Goal: Communication & Community: Answer question/provide support

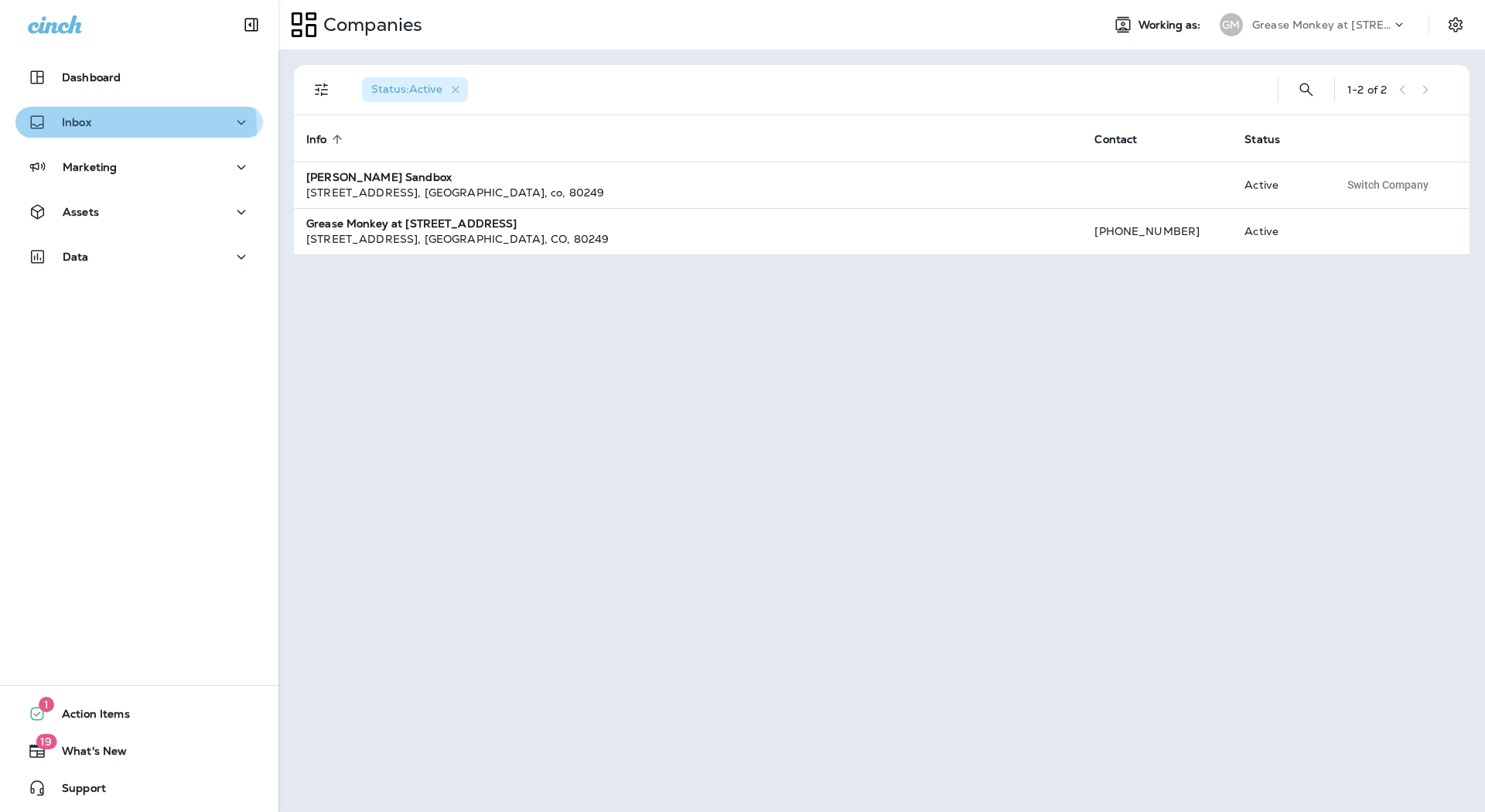
click at [124, 129] on div "Inbox" at bounding box center [138, 122] width 222 height 19
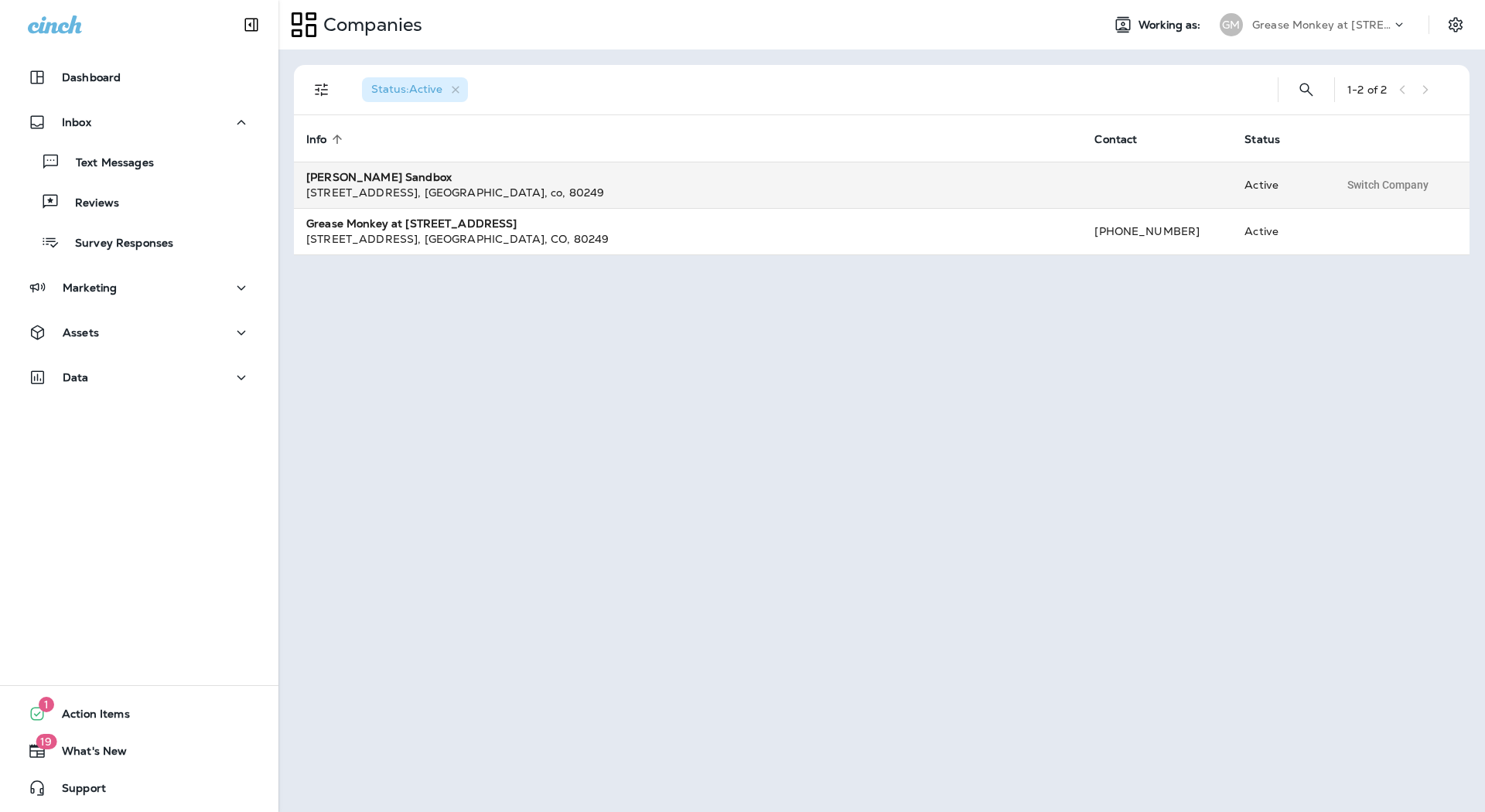
click at [397, 194] on div "[STREET_ADDRESS]" at bounding box center [688, 193] width 763 height 15
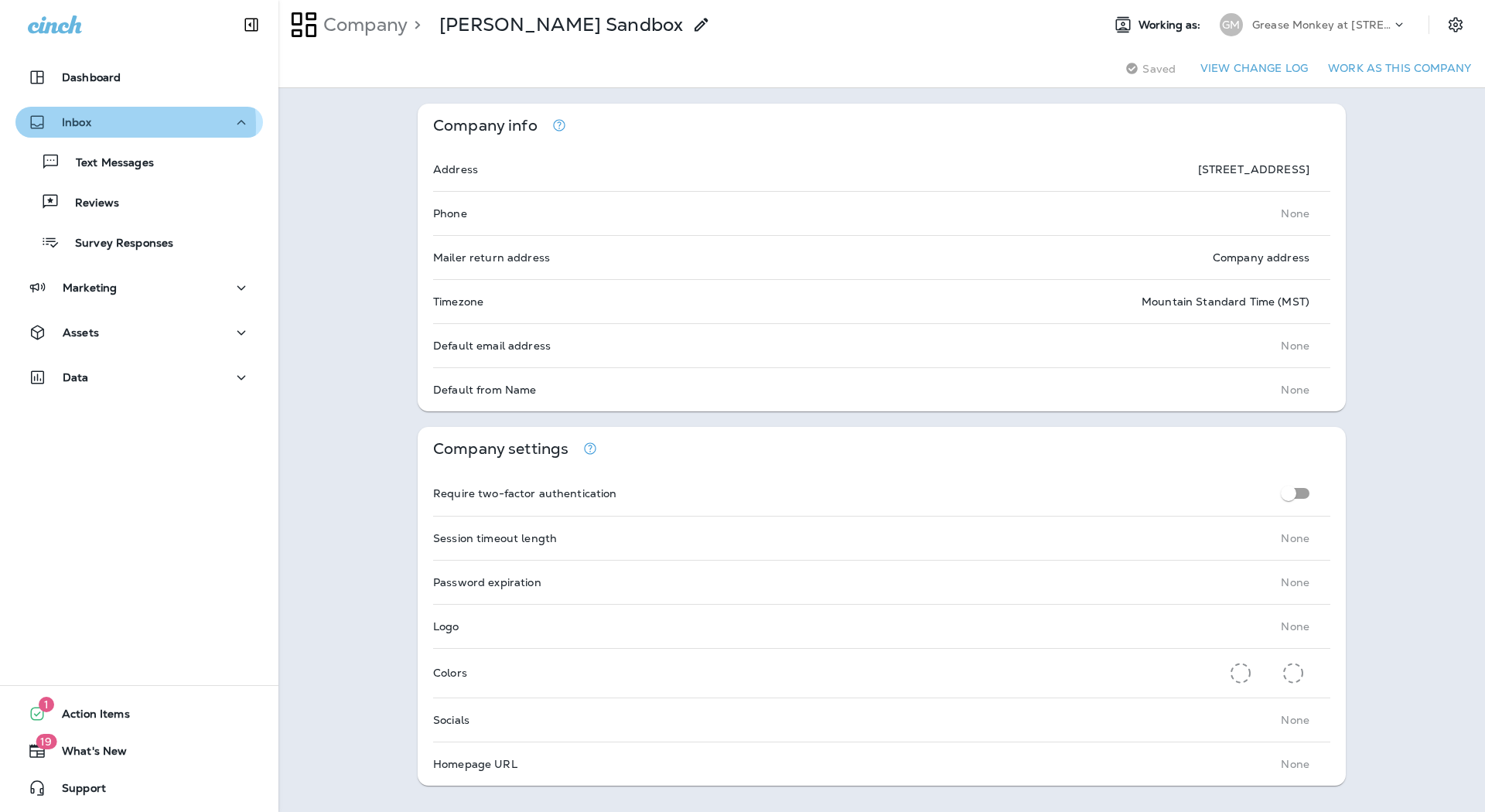
click at [86, 125] on p "Inbox" at bounding box center [76, 122] width 30 height 12
click at [85, 120] on p "Inbox" at bounding box center [76, 122] width 30 height 12
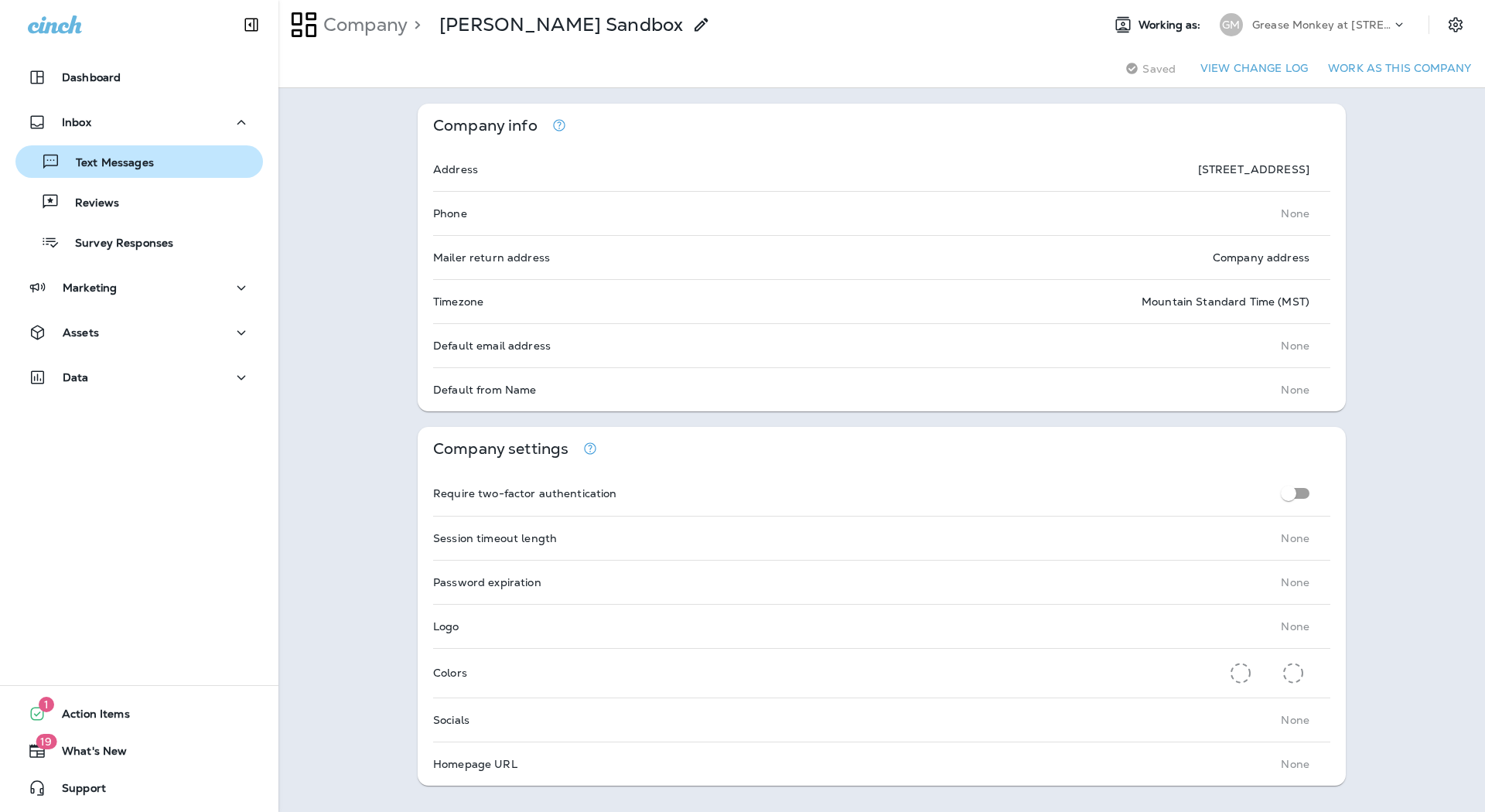
click at [94, 171] on div "Text Messages" at bounding box center [88, 161] width 133 height 23
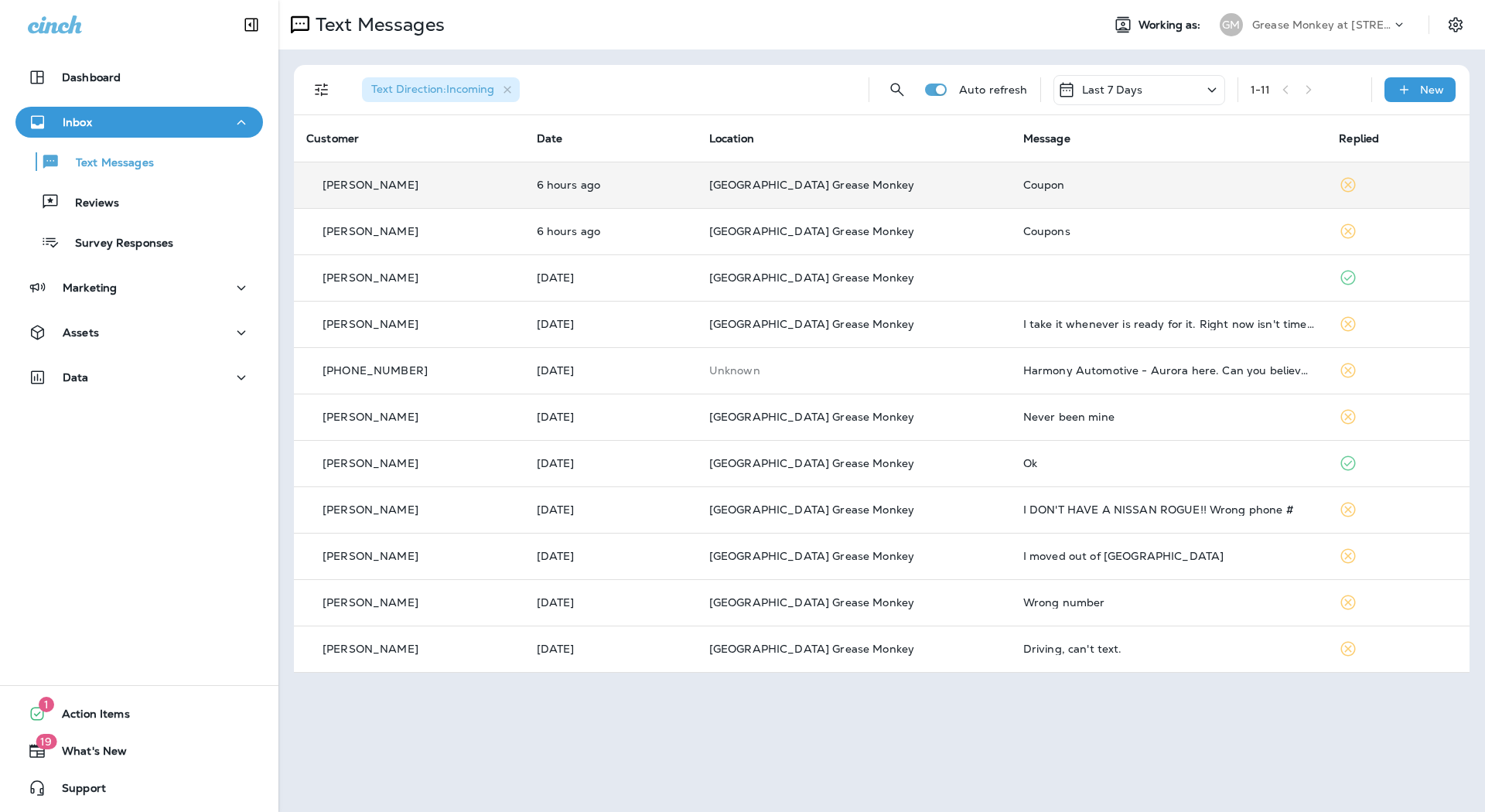
click at [699, 194] on td "[GEOGRAPHIC_DATA] Grease Monkey" at bounding box center [853, 184] width 314 height 47
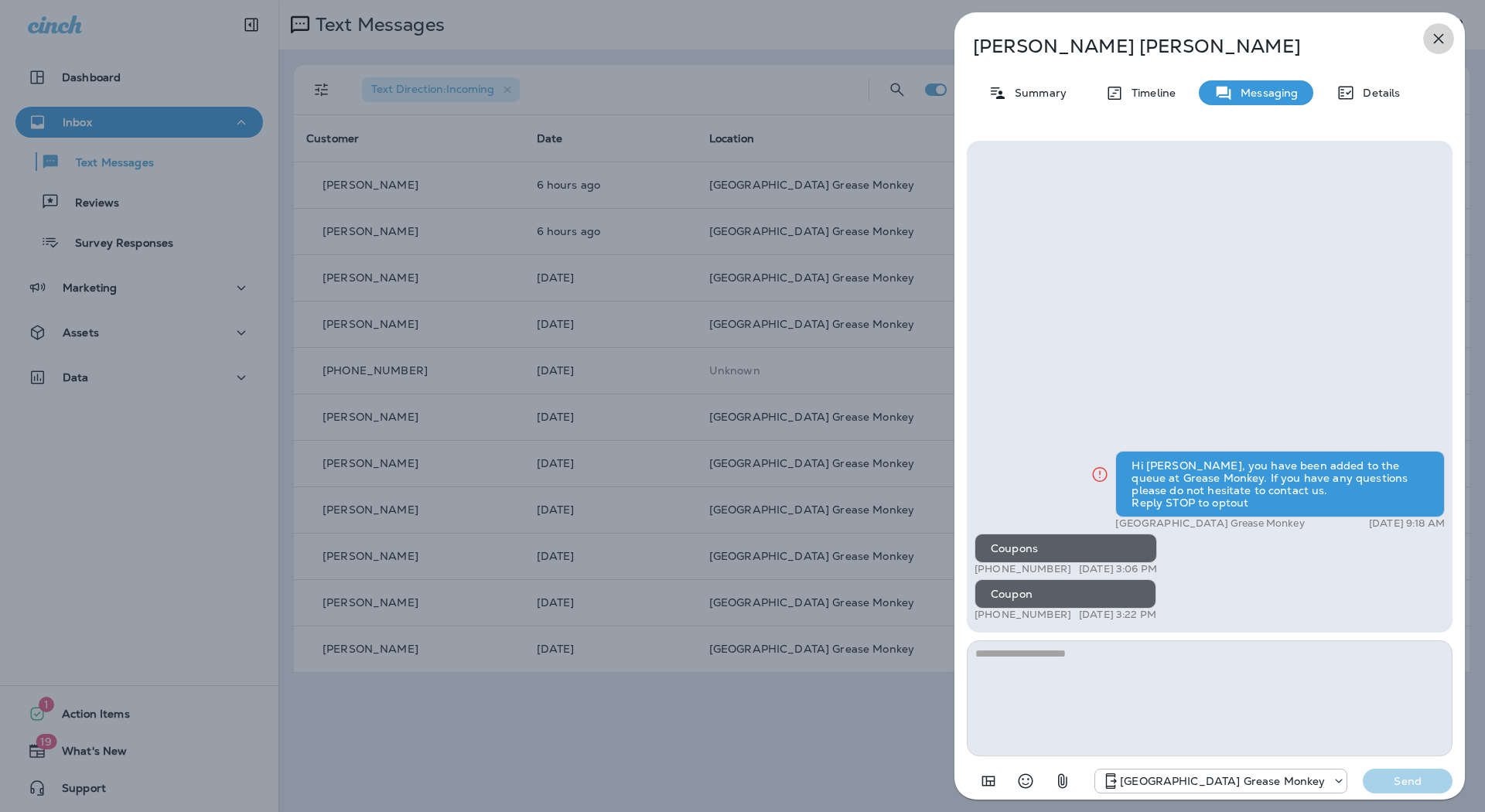
click at [1448, 34] on button "button" at bounding box center [1438, 38] width 31 height 31
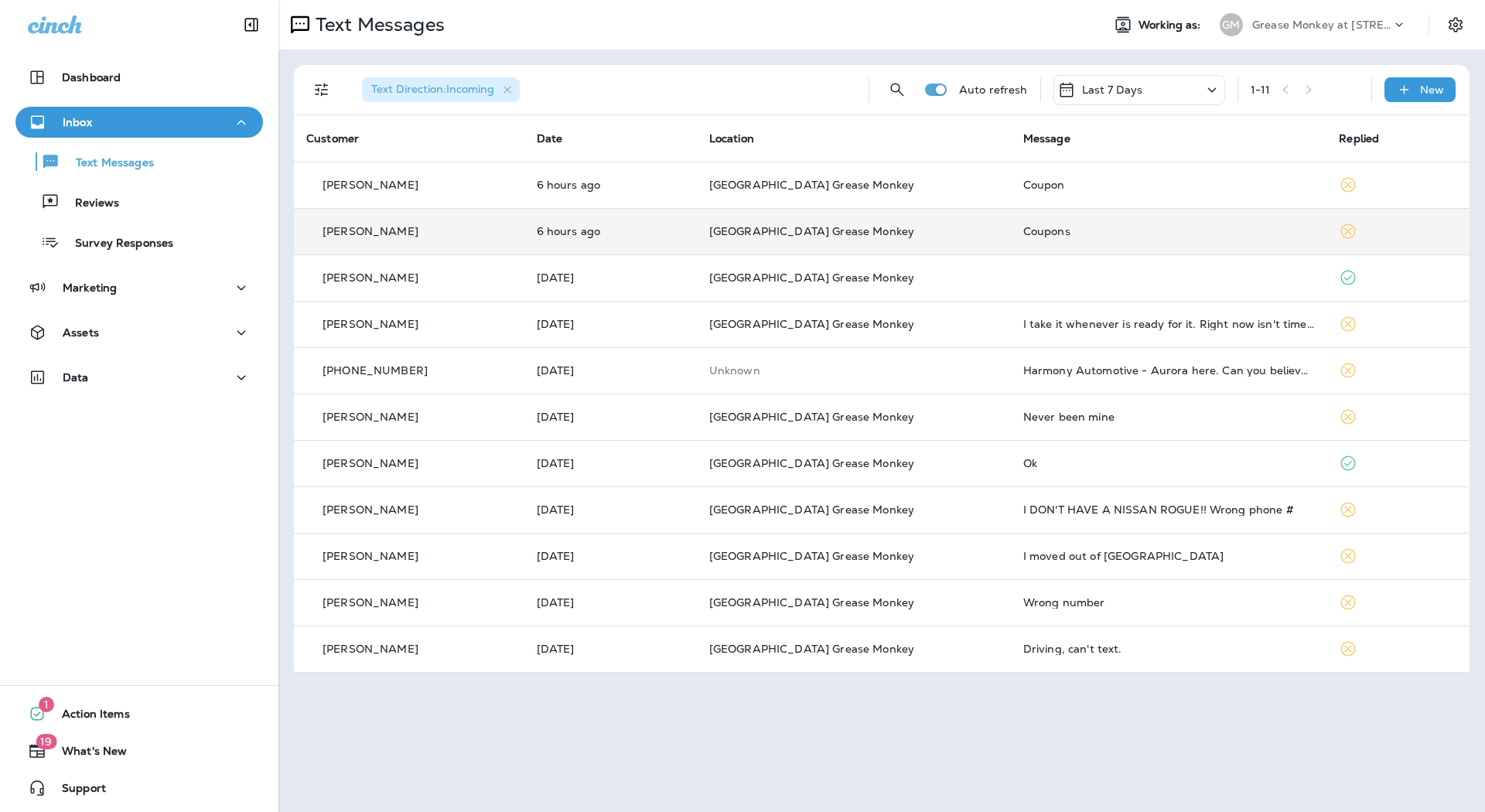
click at [695, 215] on td "6 hours ago" at bounding box center [610, 231] width 173 height 47
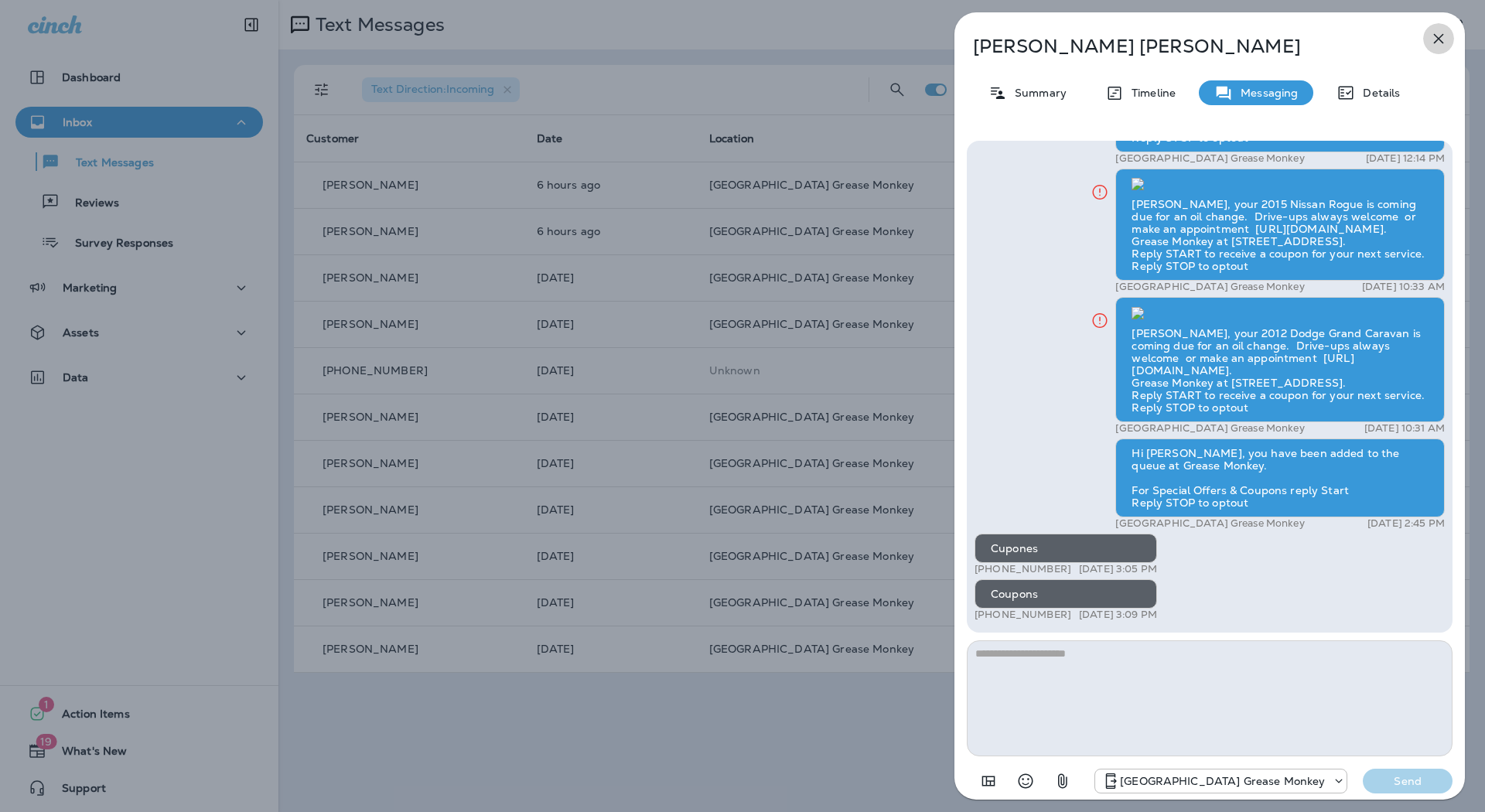
click at [1444, 31] on icon "button" at bounding box center [1437, 38] width 18 height 18
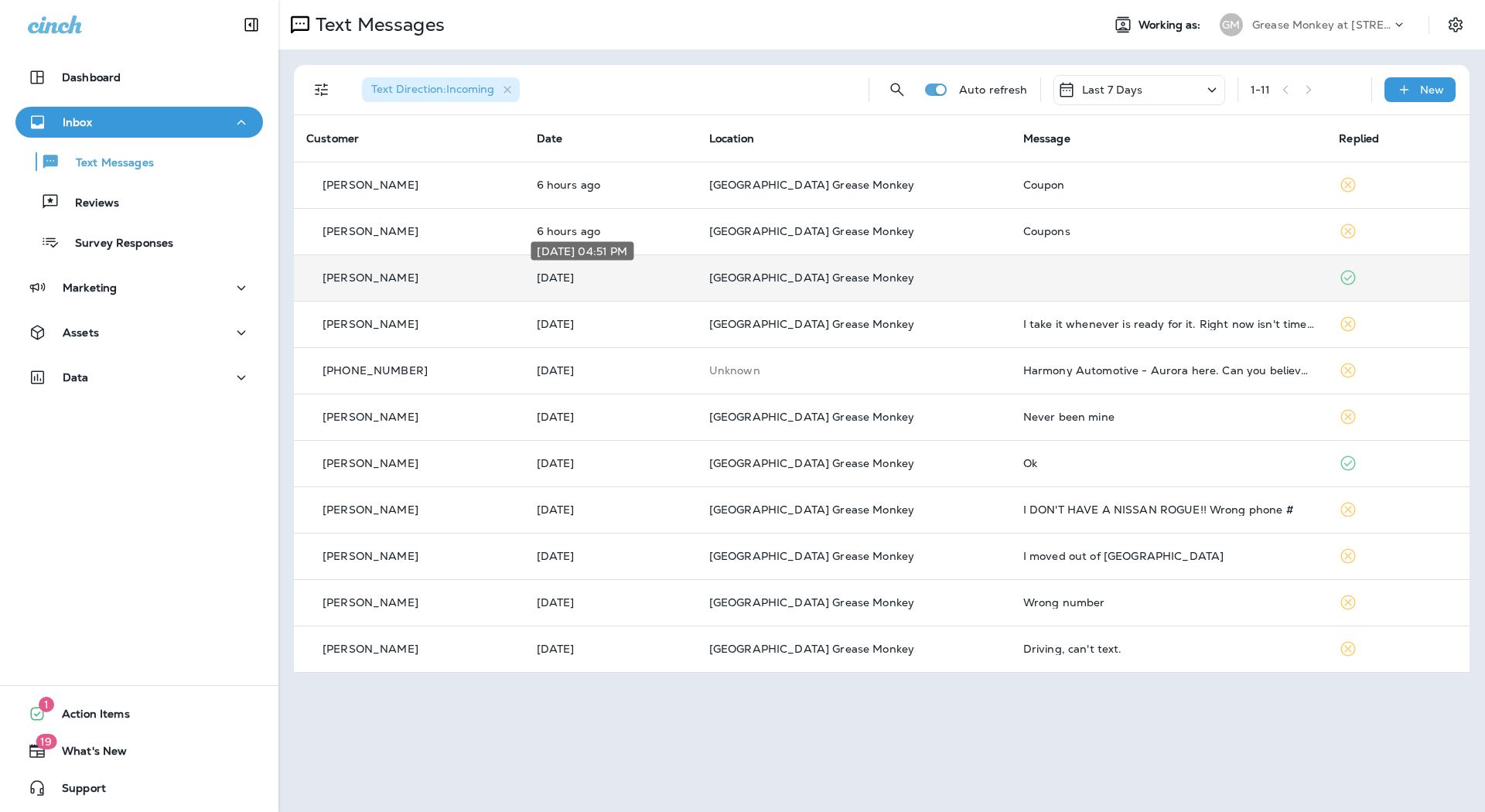
click at [660, 275] on p "[DATE]" at bounding box center [610, 277] width 148 height 12
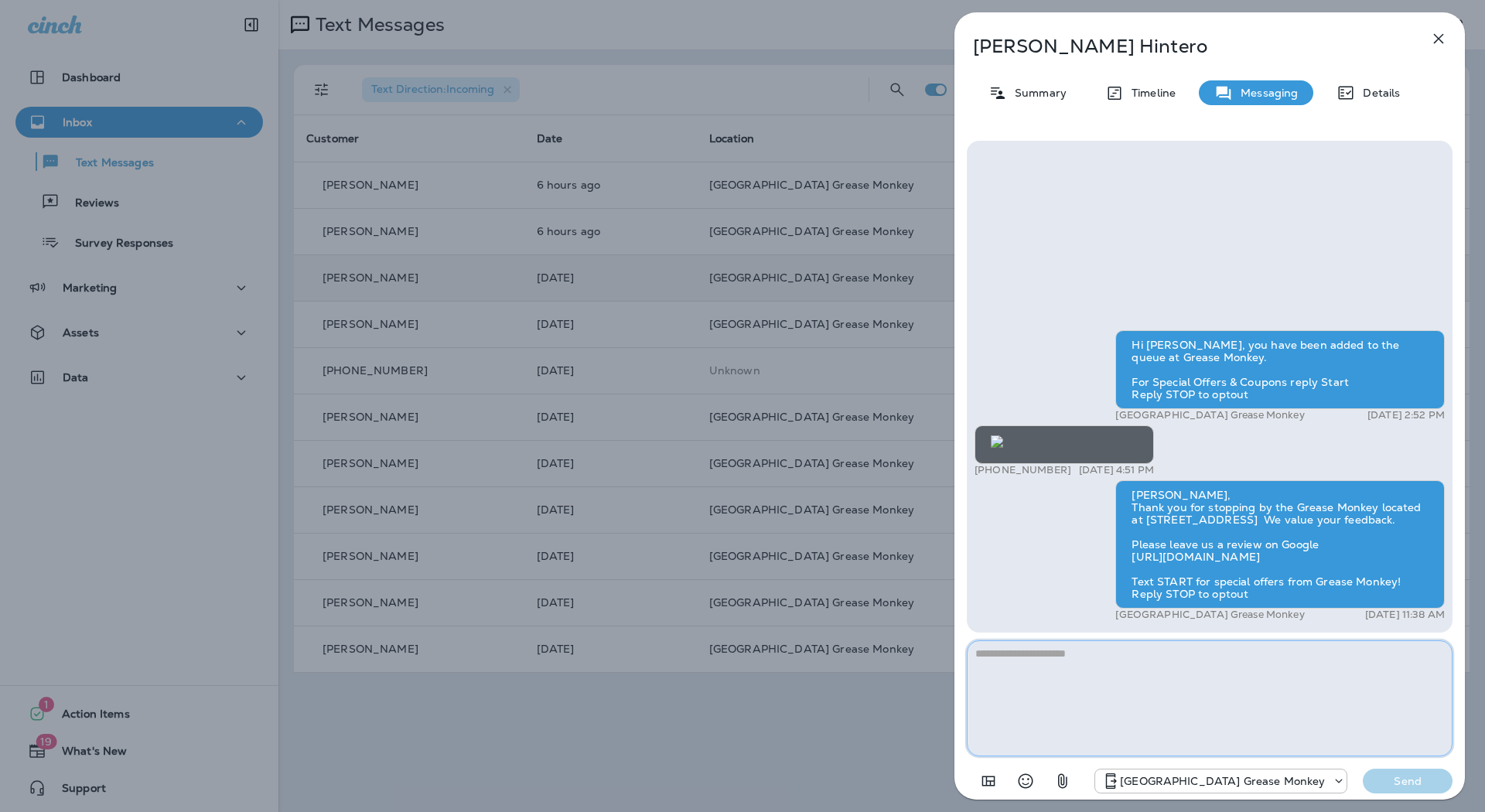
scroll to position [-206, 0]
click at [1428, 36] on button "button" at bounding box center [1438, 38] width 31 height 31
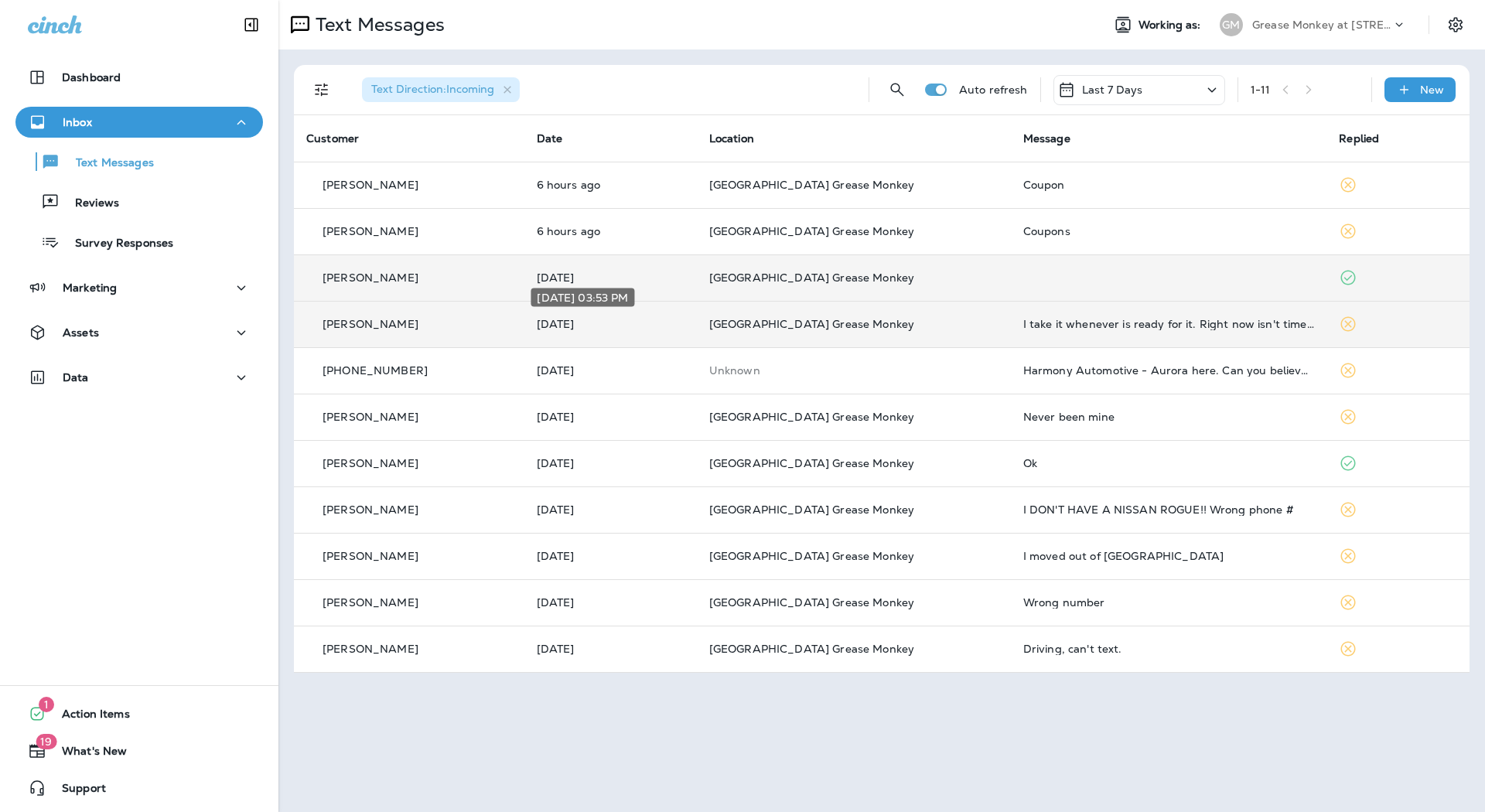
click at [630, 319] on p "[DATE]" at bounding box center [610, 323] width 148 height 12
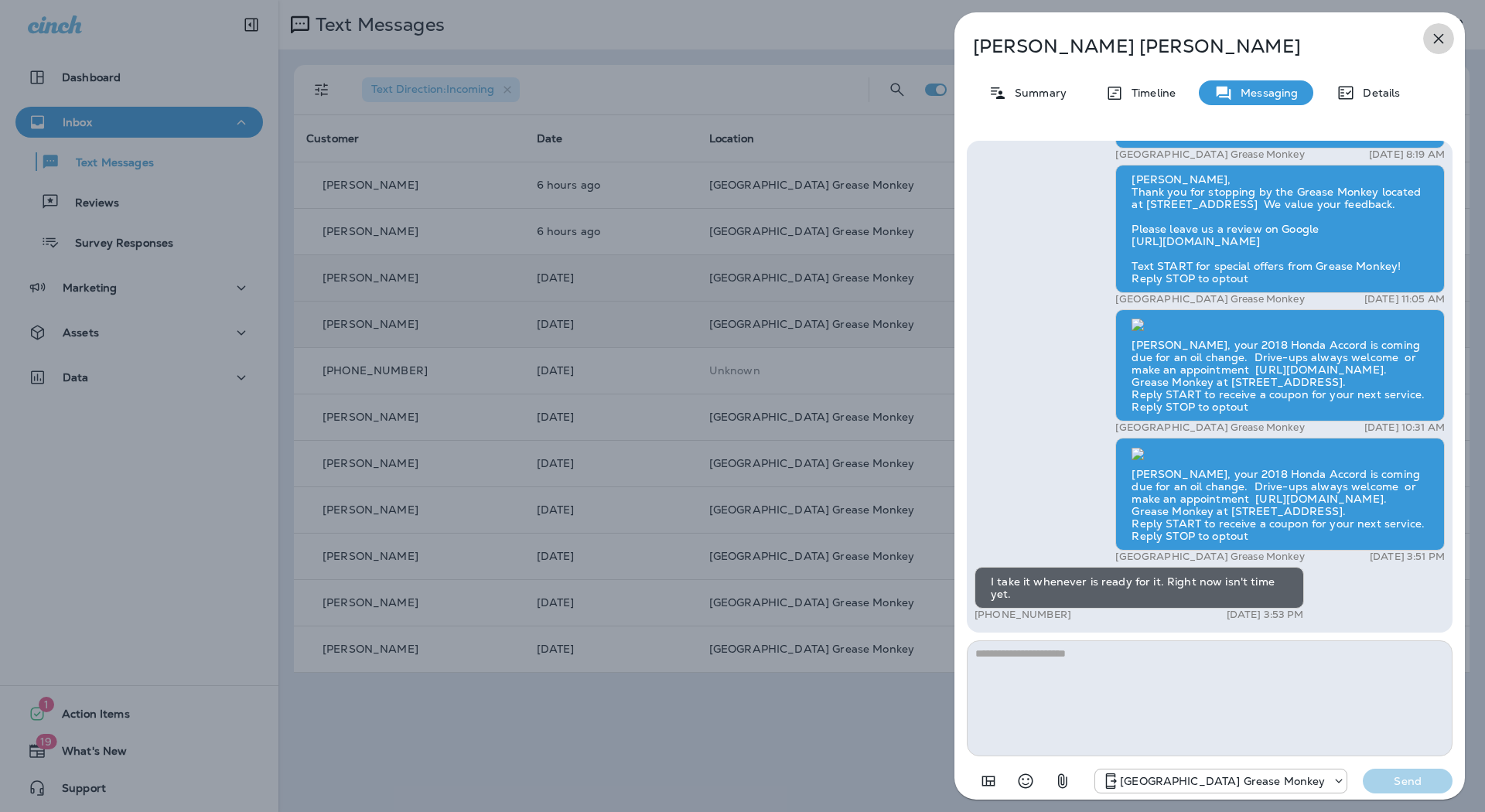
click at [1446, 43] on icon "button" at bounding box center [1437, 38] width 18 height 18
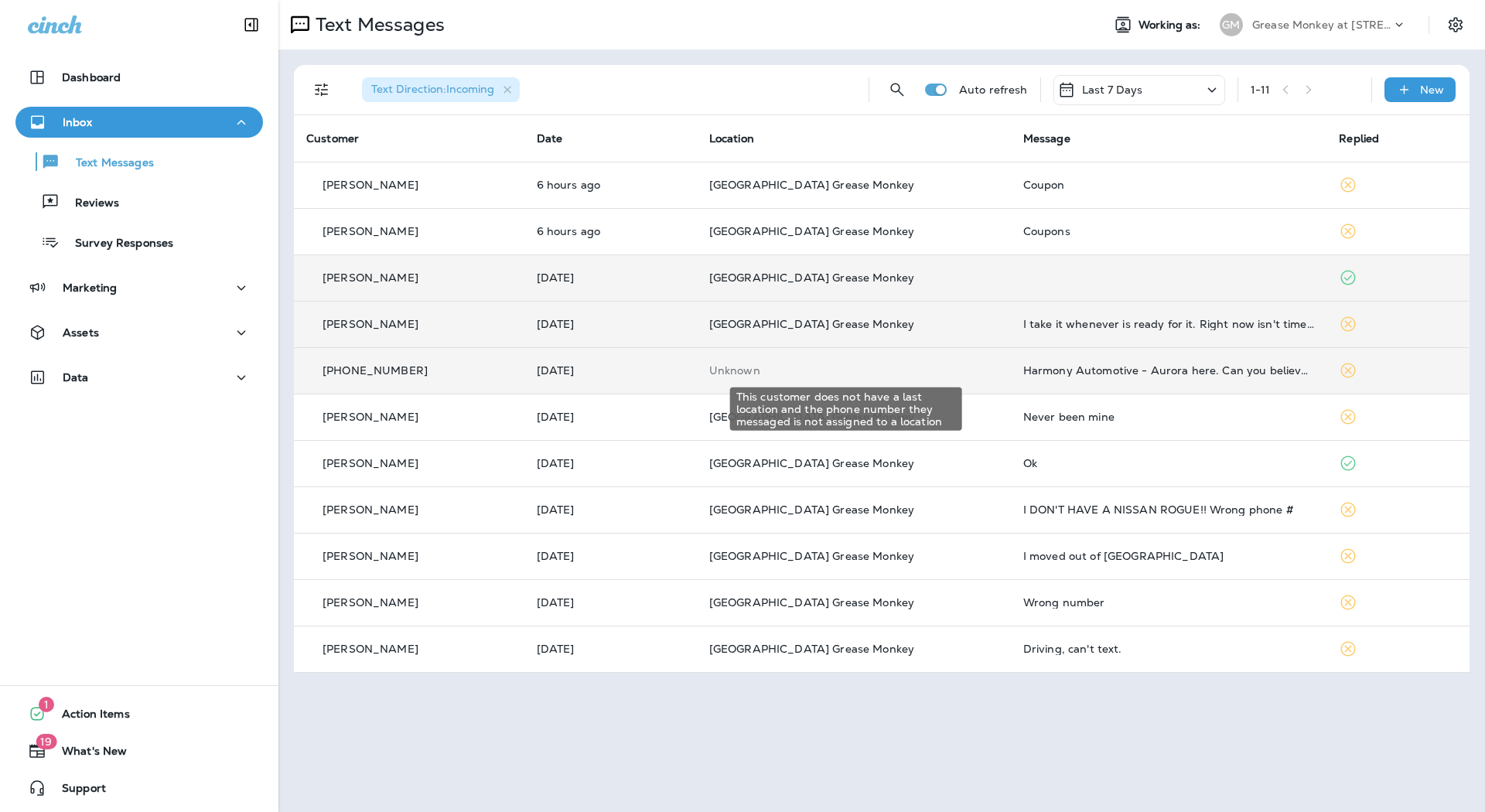
click at [866, 367] on p "Unknown" at bounding box center [853, 370] width 289 height 12
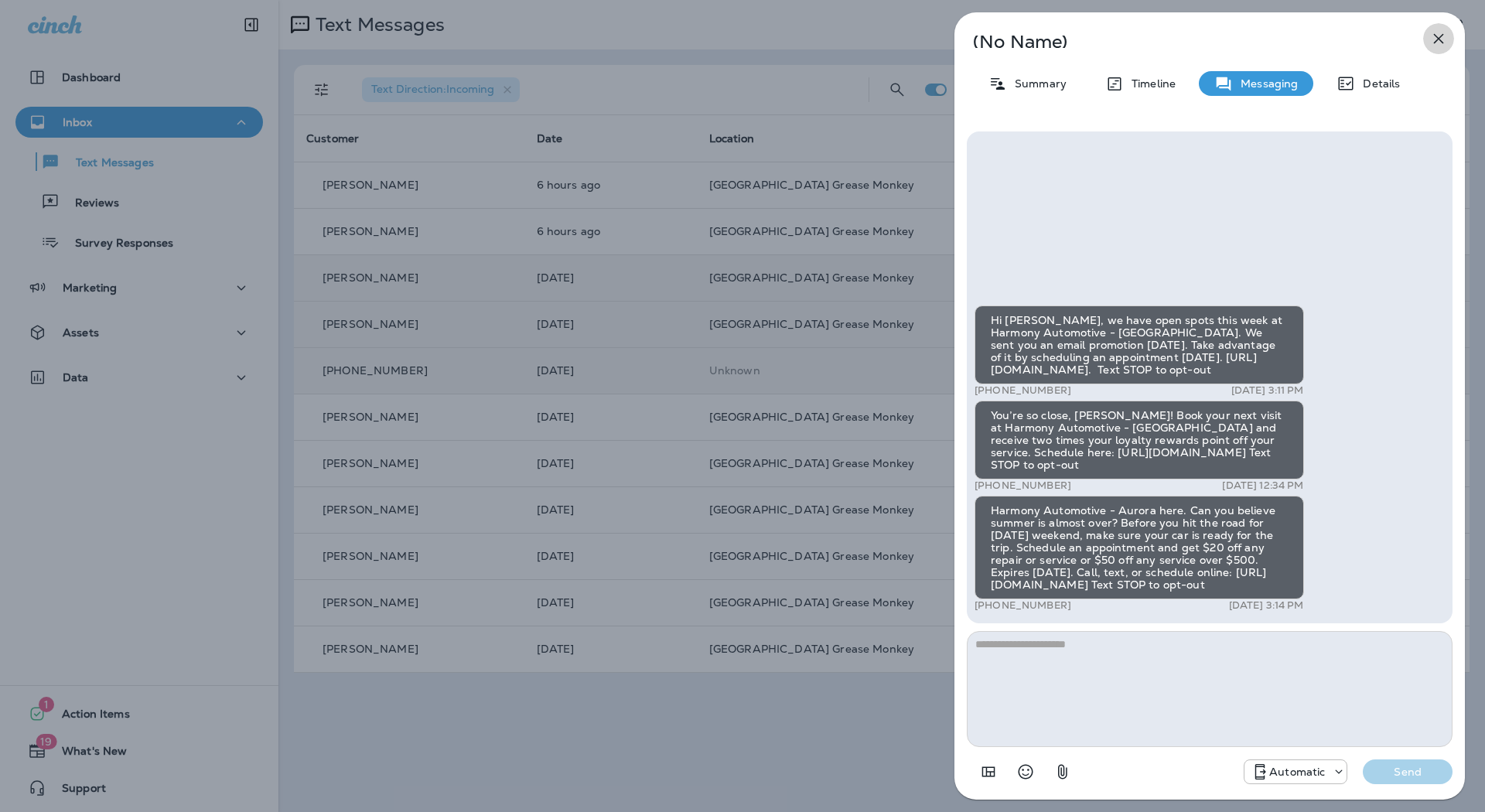
click at [1440, 32] on icon "button" at bounding box center [1437, 38] width 18 height 18
